Goal: Browse casually

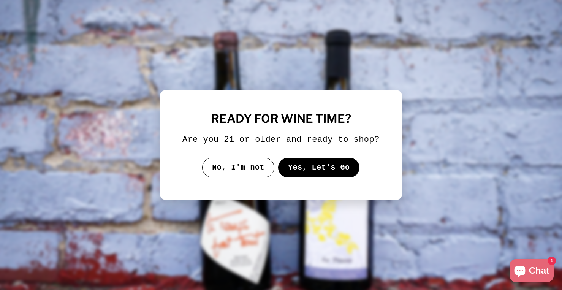
click at [315, 174] on button "Yes, Let's Go" at bounding box center [319, 168] width 82 height 20
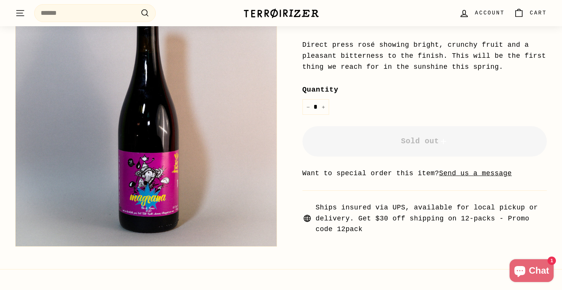
scroll to position [227, 0]
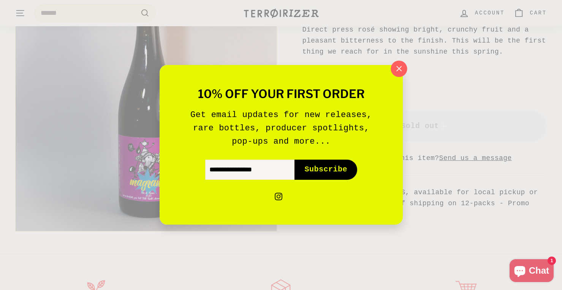
click at [400, 67] on icon "button" at bounding box center [398, 68] width 5 height 5
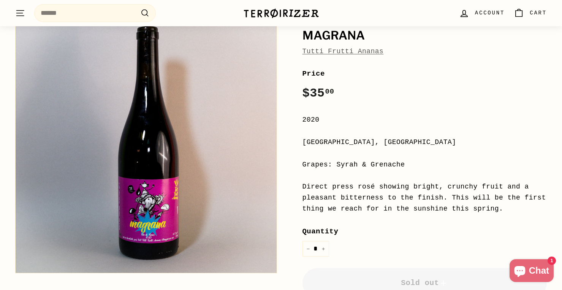
scroll to position [0, 0]
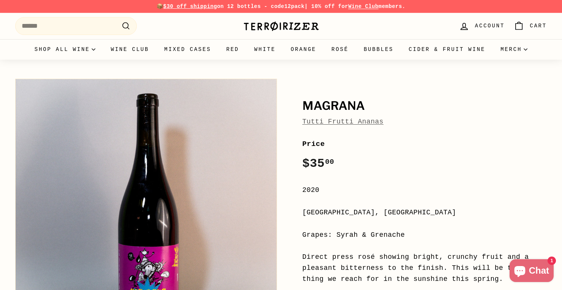
click at [356, 118] on link "Tutti Frutti Ananas" at bounding box center [342, 122] width 81 height 8
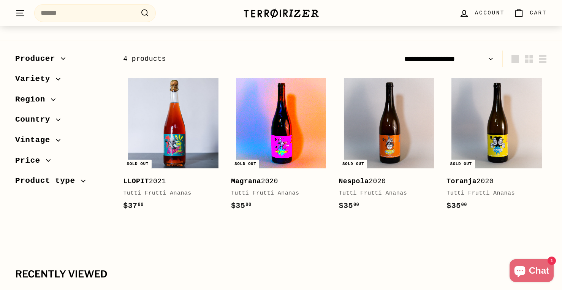
scroll to position [62, 0]
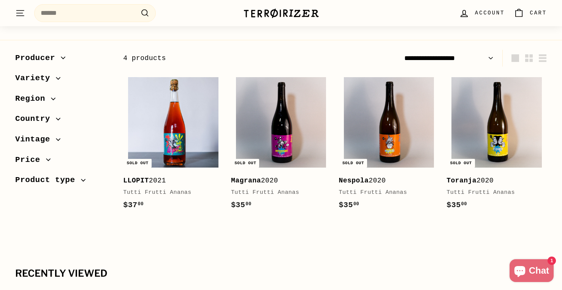
click at [376, 183] on div "Nespola 2020" at bounding box center [385, 180] width 93 height 11
click at [484, 180] on div "Toranja 2020" at bounding box center [492, 180] width 93 height 11
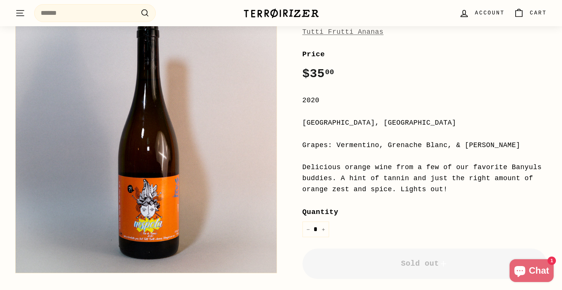
scroll to position [91, 0]
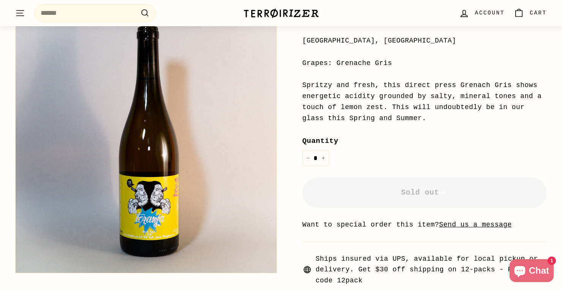
scroll to position [178, 0]
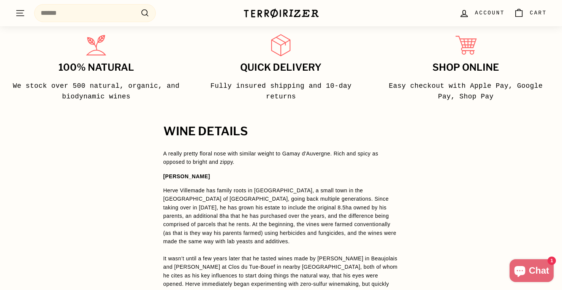
scroll to position [435, 0]
